Goal: Find contact information: Find contact information

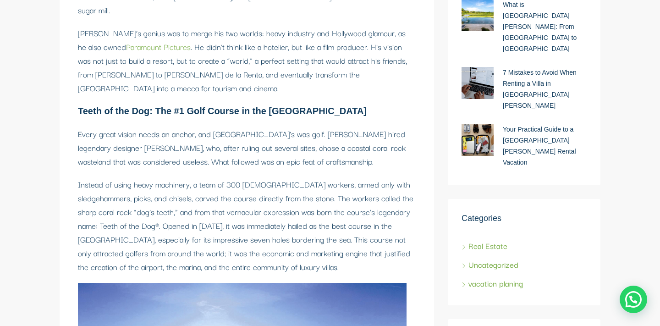
scroll to position [653, 0]
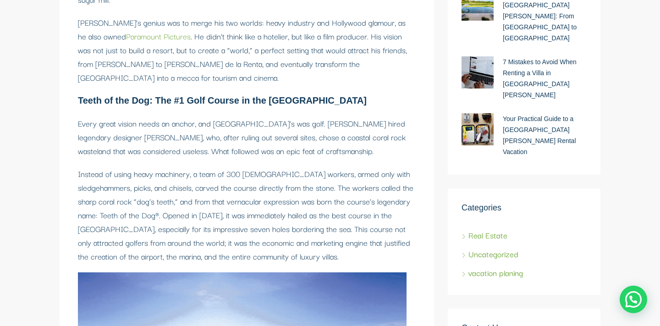
click at [463, 247] on link "Uncategorized" at bounding box center [489, 253] width 57 height 12
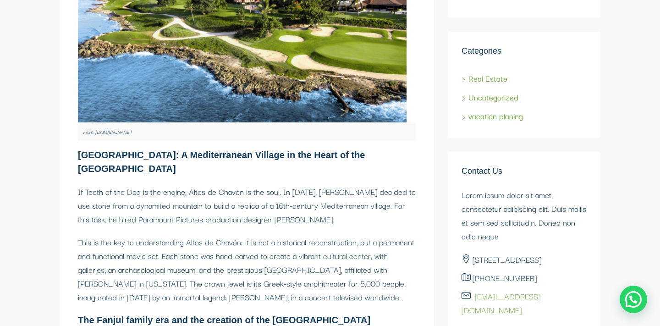
scroll to position [1023, 0]
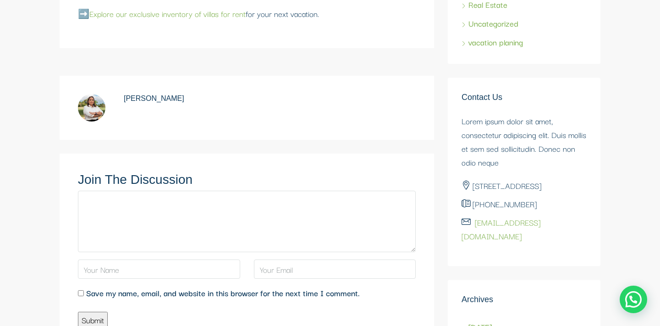
scroll to position [1902, 0]
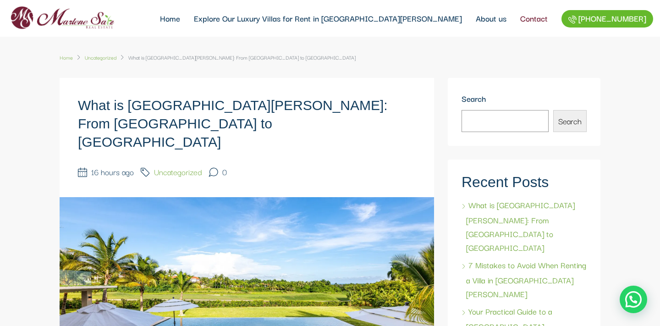
scroll to position [0, 0]
click at [534, 20] on link "Contact" at bounding box center [533, 18] width 41 height 37
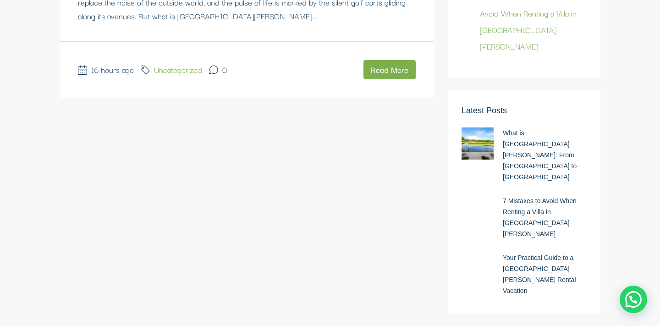
scroll to position [766, 0]
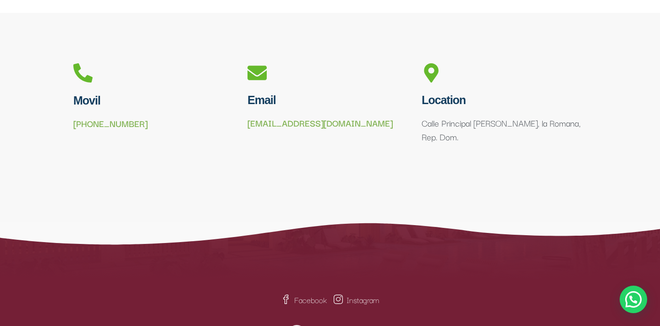
scroll to position [590, 0]
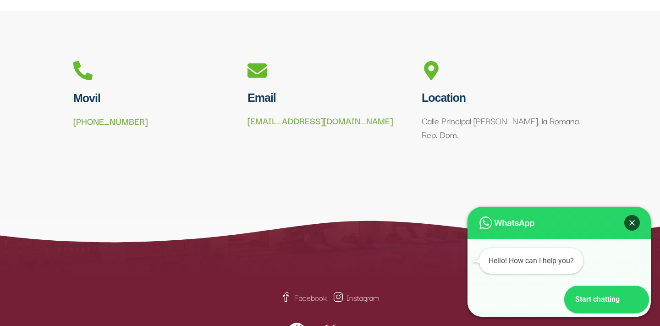
click at [635, 221] on div "Close" at bounding box center [632, 223] width 16 height 16
